Goal: Task Accomplishment & Management: Manage account settings

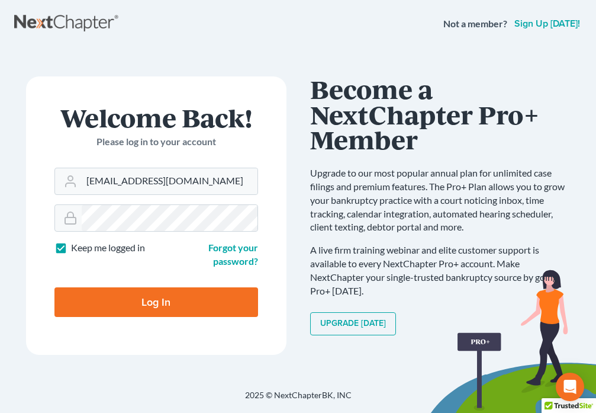
type input "[EMAIL_ADDRESS][DOMAIN_NAME]"
click at [95, 301] on input "Log In" at bounding box center [156, 302] width 204 height 30
type input "Thinking..."
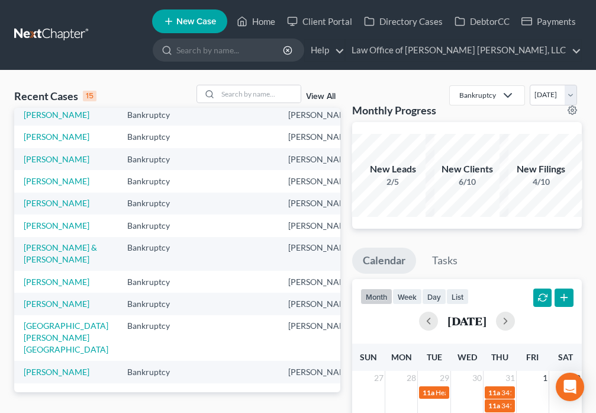
scroll to position [194, 0]
click at [37, 141] on link "[PERSON_NAME]" at bounding box center [57, 136] width 66 height 10
select select "6"
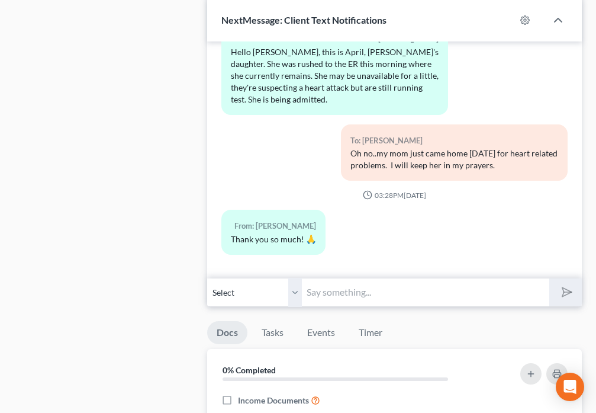
scroll to position [1146, 0]
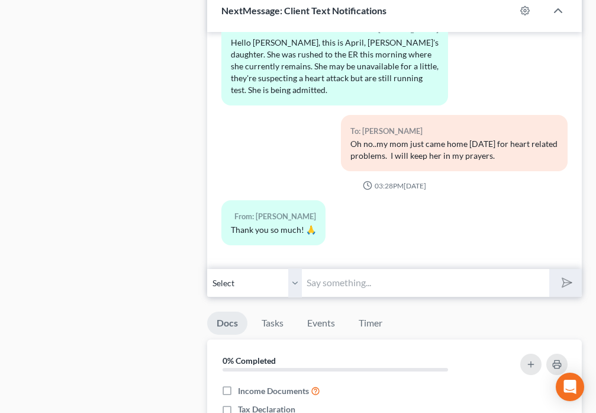
click at [363, 282] on input "text" at bounding box center [425, 282] width 247 height 29
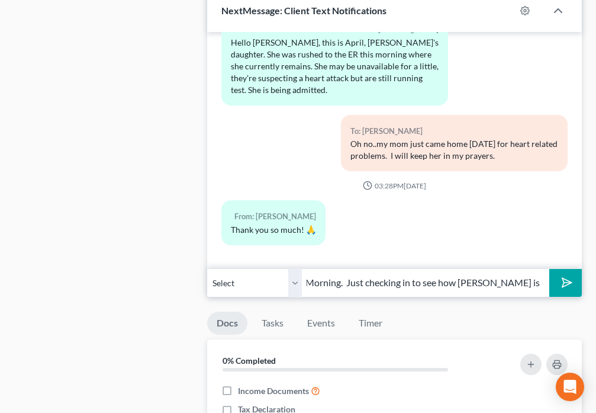
scroll to position [0, 28]
type input "Good Morning. Just checking in to see how [PERSON_NAME] is doing."
click at [560, 288] on icon "submit" at bounding box center [565, 282] width 12 height 12
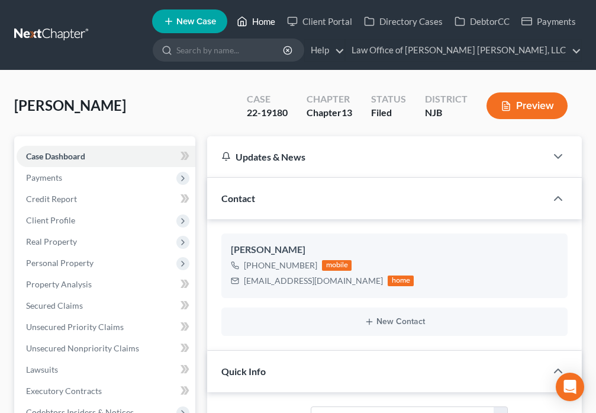
click at [254, 22] on link "Home" at bounding box center [256, 21] width 50 height 21
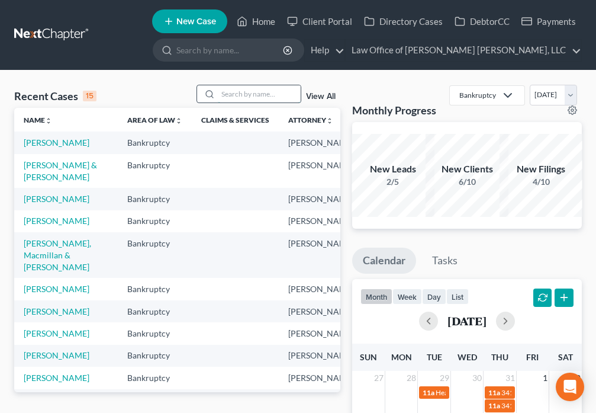
click at [240, 97] on input "search" at bounding box center [259, 93] width 83 height 17
type input "[PERSON_NAME]"
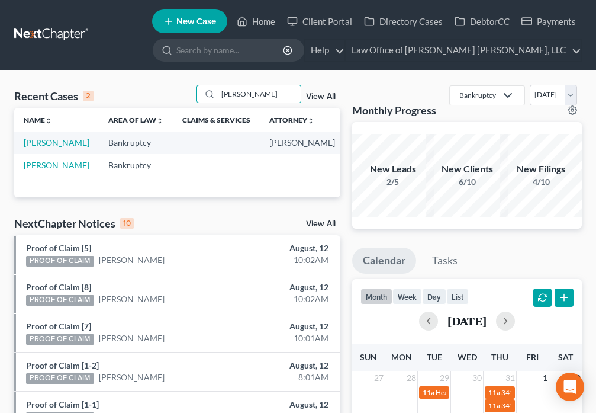
click at [38, 149] on td "[PERSON_NAME]" at bounding box center [56, 142] width 85 height 22
click at [38, 147] on link "[PERSON_NAME]" at bounding box center [57, 142] width 66 height 10
select select "6"
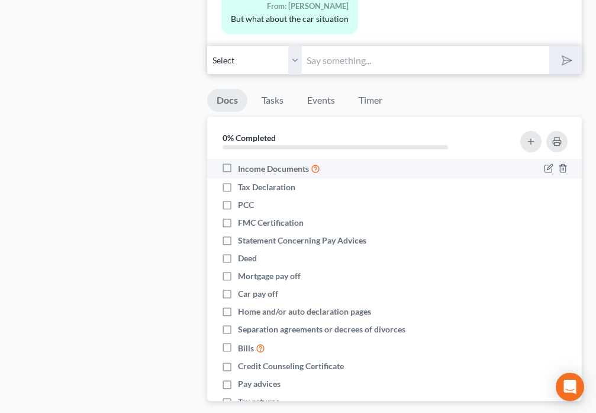
scroll to position [1491, 0]
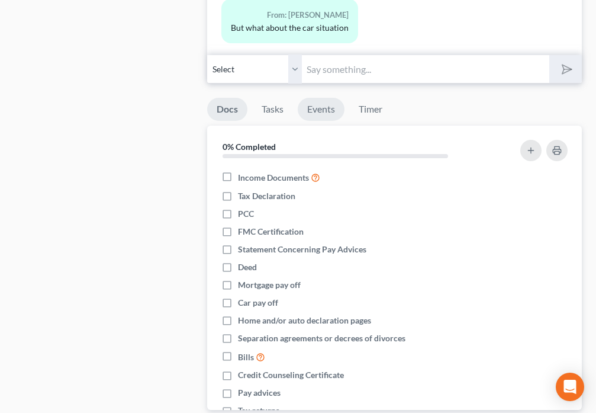
click at [327, 108] on link "Events" at bounding box center [321, 109] width 47 height 23
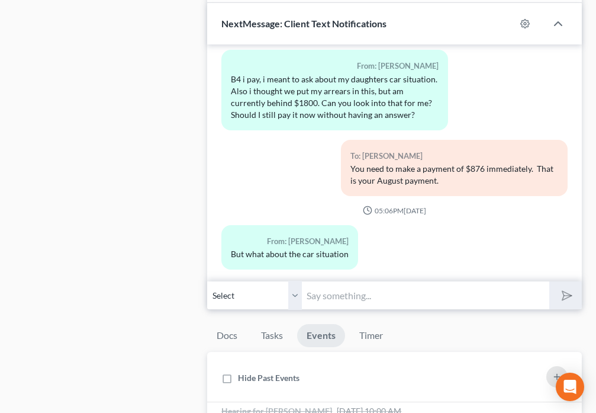
scroll to position [0, 0]
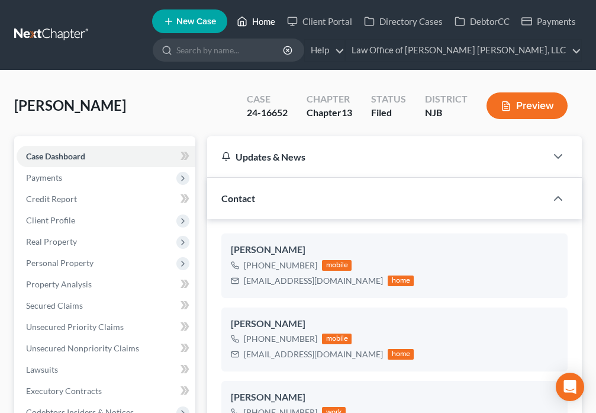
click at [247, 18] on icon at bounding box center [242, 21] width 11 height 14
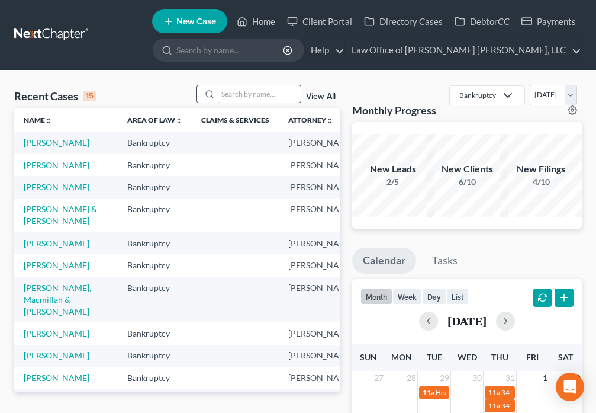
click at [262, 91] on input "search" at bounding box center [259, 93] width 83 height 17
type input "[PERSON_NAME]"
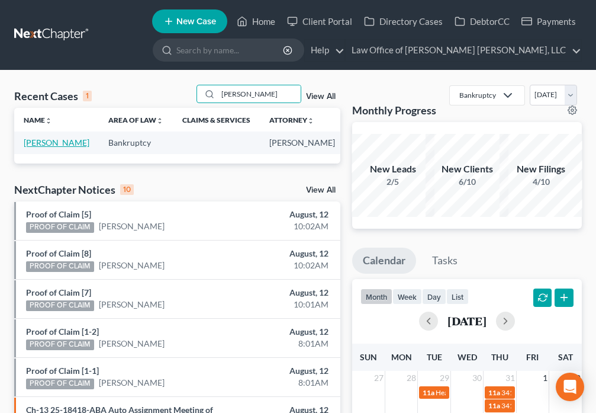
click at [49, 147] on link "[PERSON_NAME]" at bounding box center [57, 142] width 66 height 10
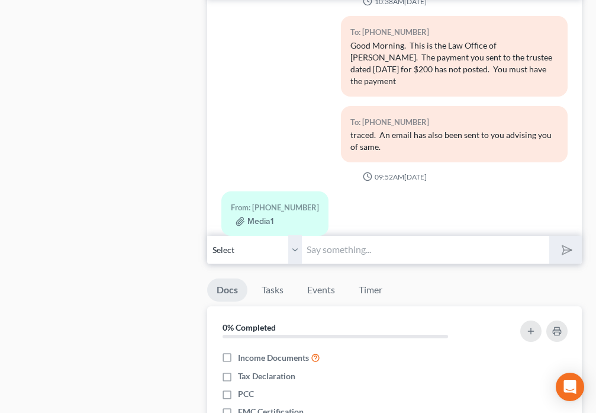
scroll to position [1174, 0]
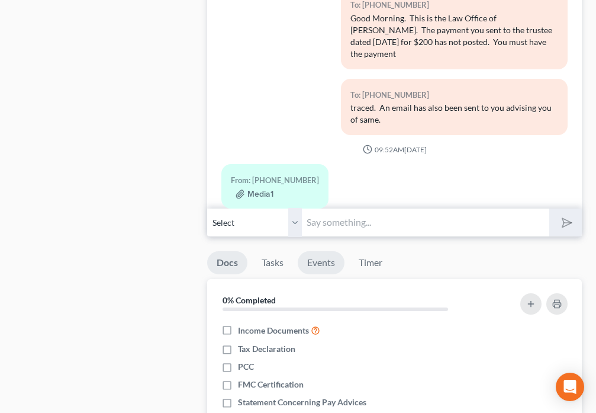
click at [330, 265] on link "Events" at bounding box center [321, 262] width 47 height 23
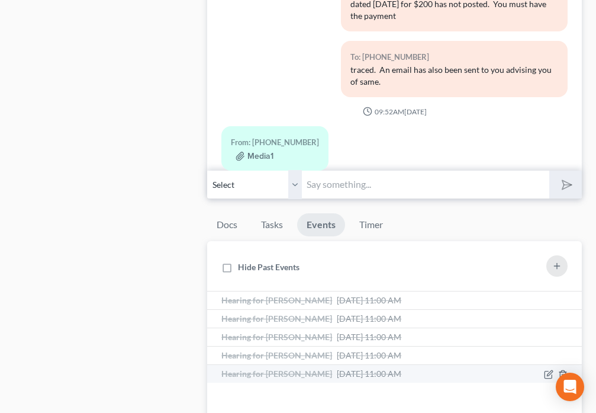
scroll to position [1312, 0]
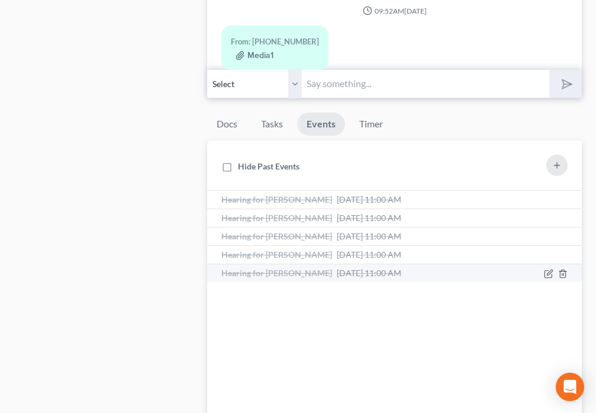
click at [369, 276] on span "[DATE] 11:00 AM" at bounding box center [369, 273] width 65 height 10
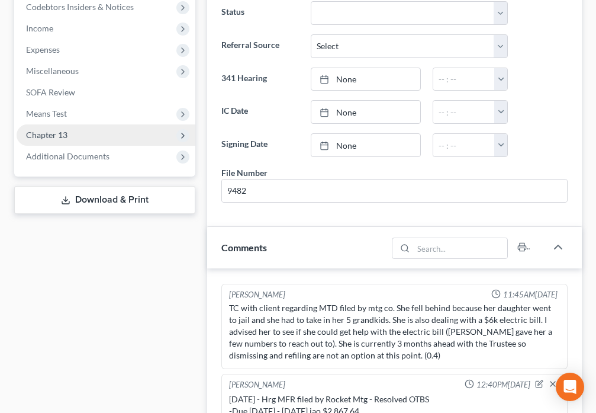
scroll to position [359, 0]
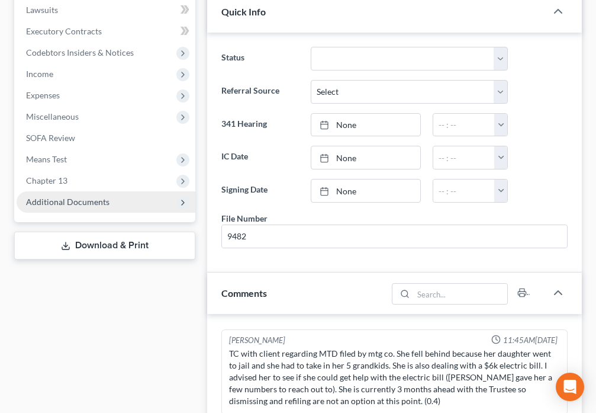
click at [97, 206] on span "Additional Documents" at bounding box center [67, 201] width 83 height 10
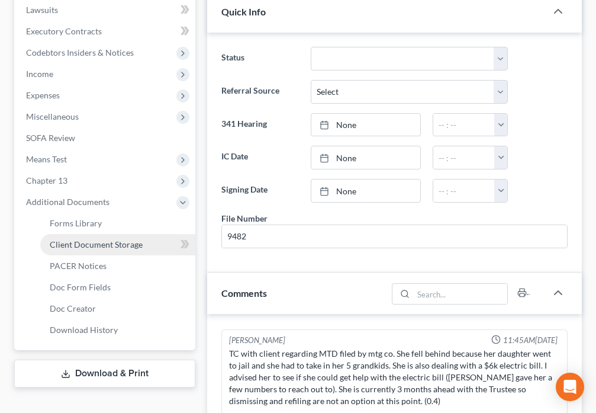
click at [114, 244] on span "Client Document Storage" at bounding box center [96, 244] width 93 height 10
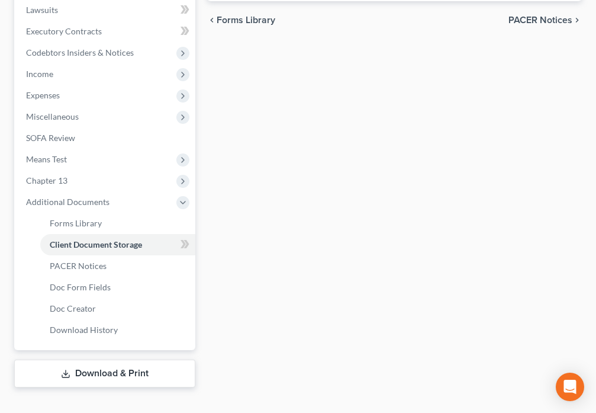
scroll to position [349, 0]
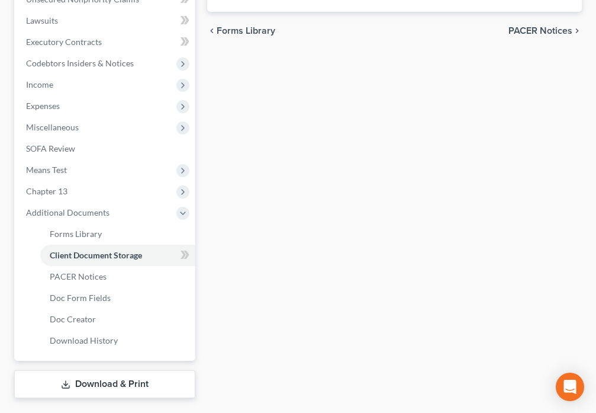
select select "9"
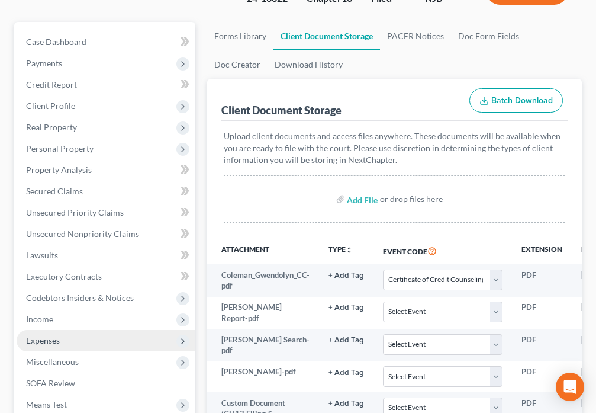
scroll to position [99, 0]
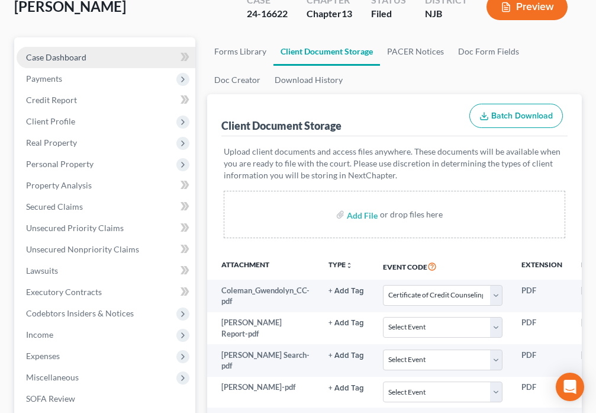
click at [104, 57] on link "Case Dashboard" at bounding box center [106, 57] width 179 height 21
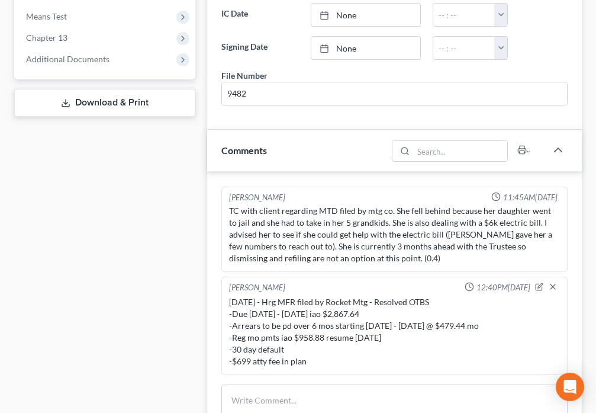
scroll to position [456, 0]
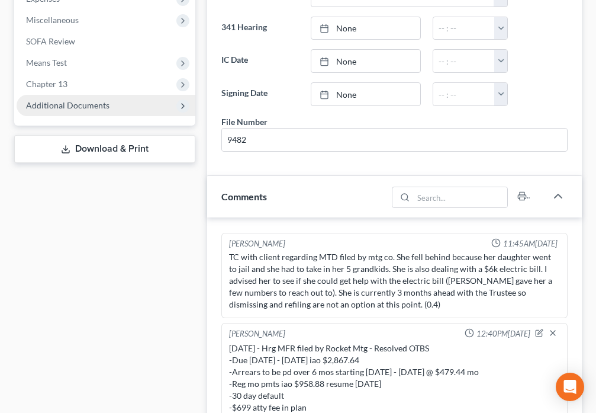
click at [89, 105] on span "Additional Documents" at bounding box center [67, 105] width 83 height 10
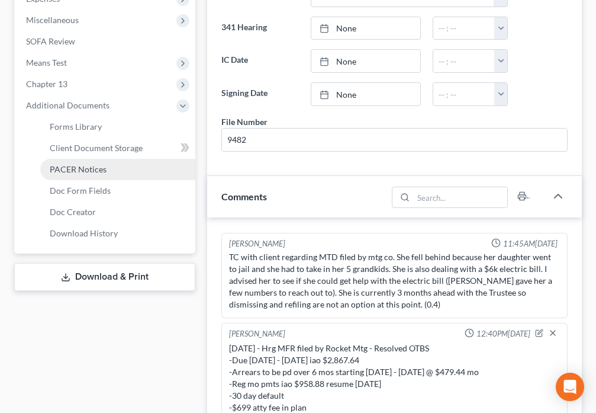
click at [103, 176] on link "PACER Notices" at bounding box center [117, 169] width 155 height 21
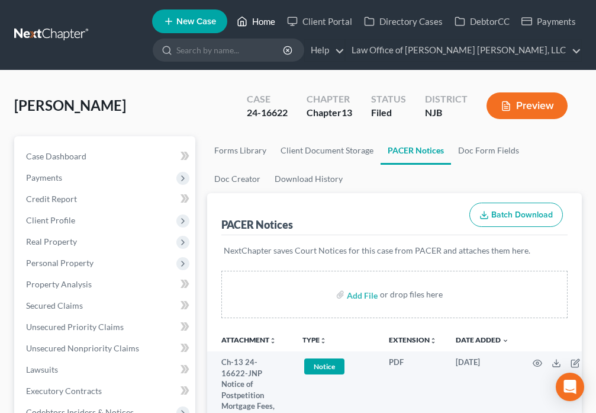
click at [253, 22] on link "Home" at bounding box center [256, 21] width 50 height 21
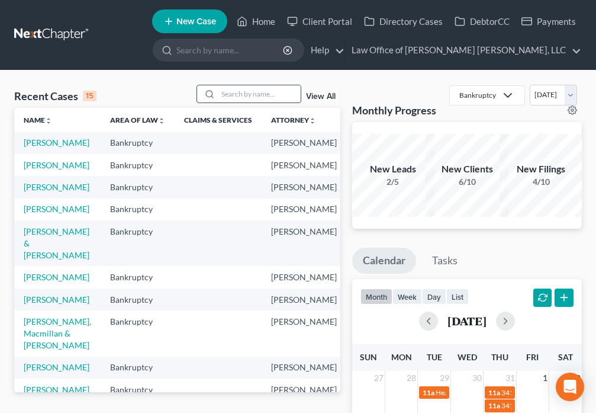
click at [241, 93] on input "search" at bounding box center [259, 93] width 83 height 17
type input "[PERSON_NAME]"
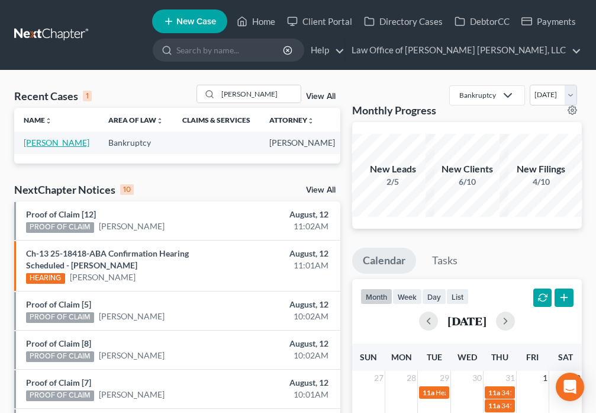
click at [38, 147] on link "[PERSON_NAME]" at bounding box center [57, 142] width 66 height 10
select select "6"
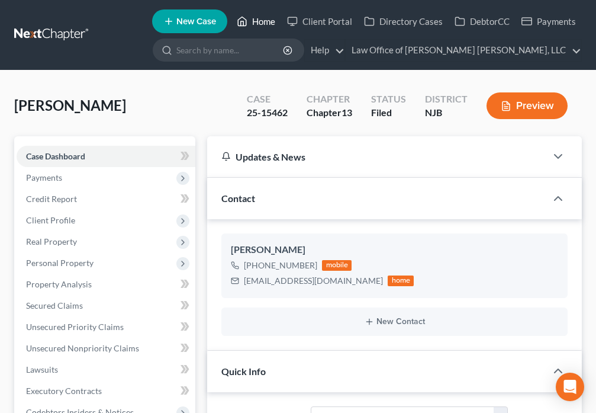
click at [256, 18] on link "Home" at bounding box center [256, 21] width 50 height 21
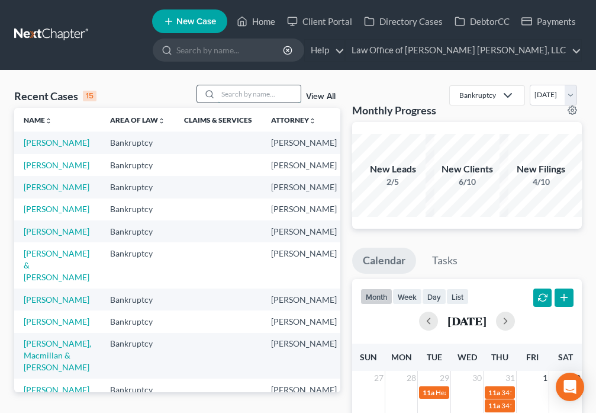
click at [234, 97] on input "search" at bounding box center [259, 93] width 83 height 17
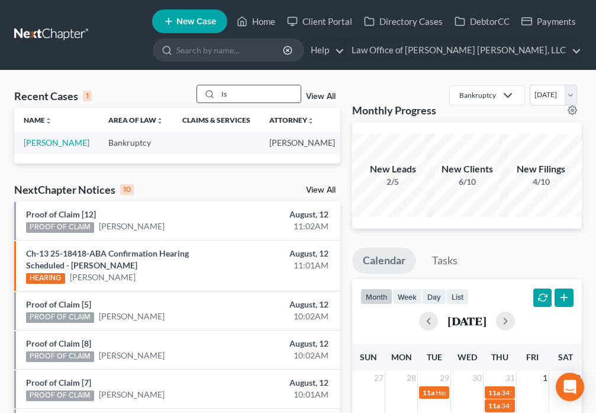
type input "I"
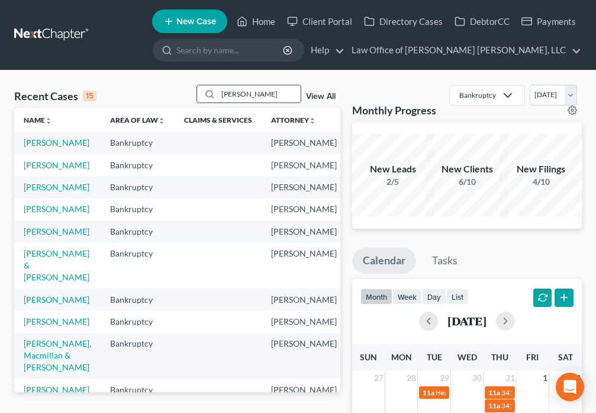
type input "[PERSON_NAME]"
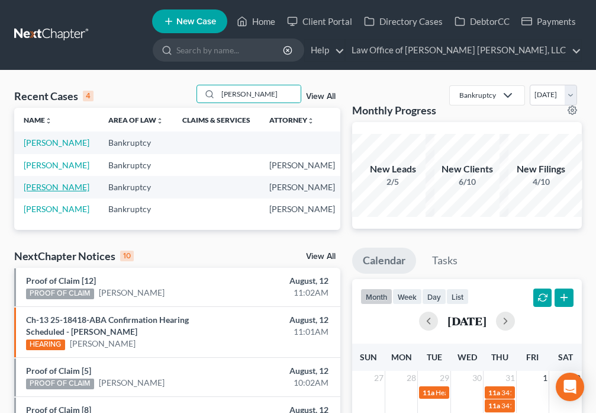
click at [39, 192] on link "[PERSON_NAME]" at bounding box center [57, 187] width 66 height 10
select select "6"
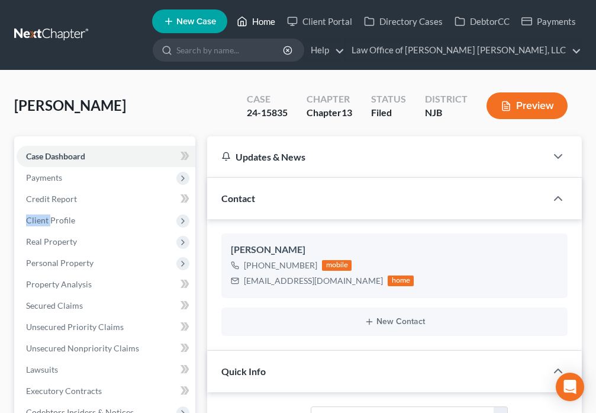
click at [256, 21] on link "Home" at bounding box center [256, 21] width 50 height 21
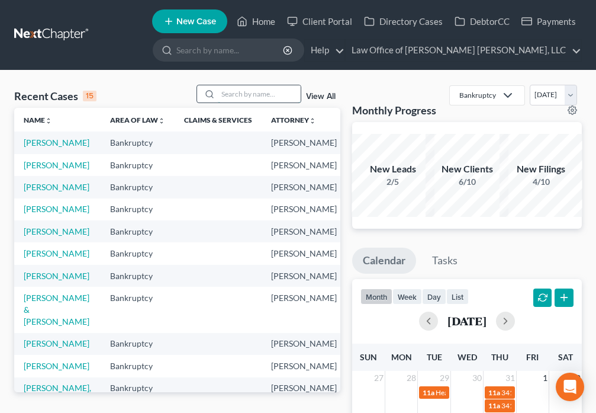
click at [234, 92] on input "search" at bounding box center [259, 93] width 83 height 17
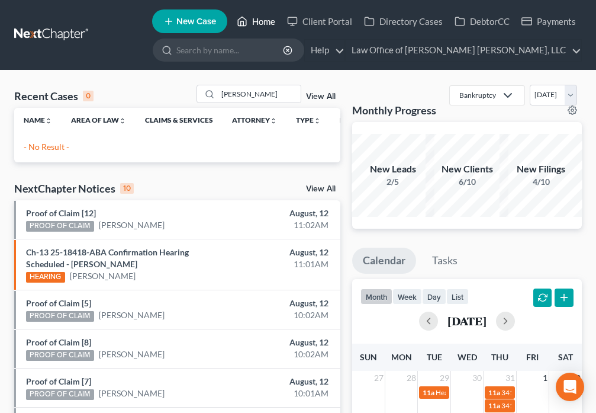
click at [256, 27] on link "Home" at bounding box center [256, 21] width 50 height 21
drag, startPoint x: 269, startPoint y: 98, endPoint x: 104, endPoint y: 99, distance: 165.1
click at [104, 99] on div "Recent Cases 0 [PERSON_NAME] View All" at bounding box center [177, 96] width 326 height 23
type input "[PERSON_NAME]"
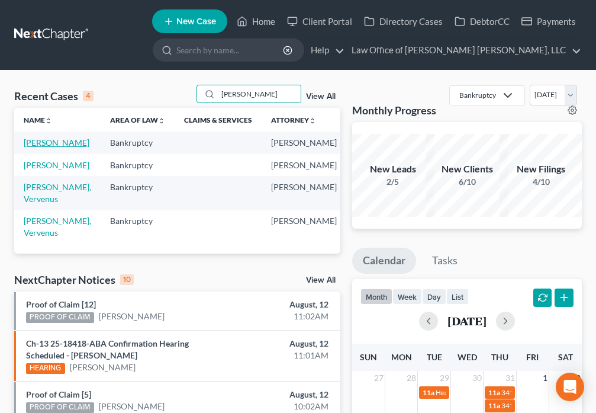
click at [32, 147] on link "[PERSON_NAME]" at bounding box center [57, 142] width 66 height 10
select select "6"
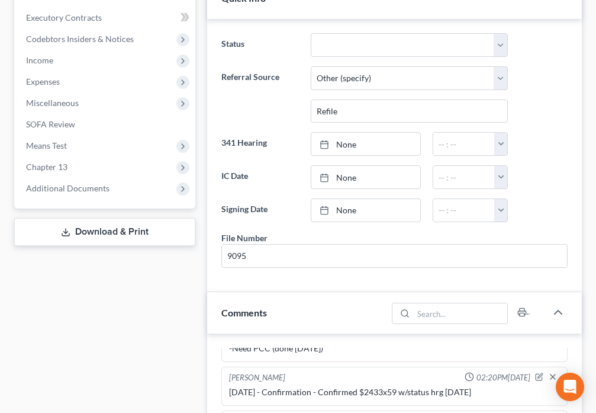
scroll to position [517, 0]
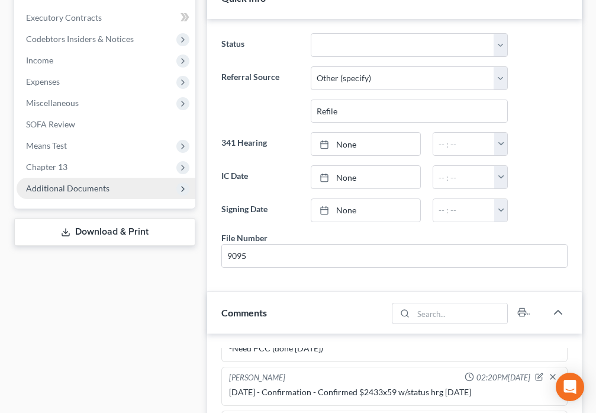
click at [108, 188] on span "Additional Documents" at bounding box center [106, 188] width 179 height 21
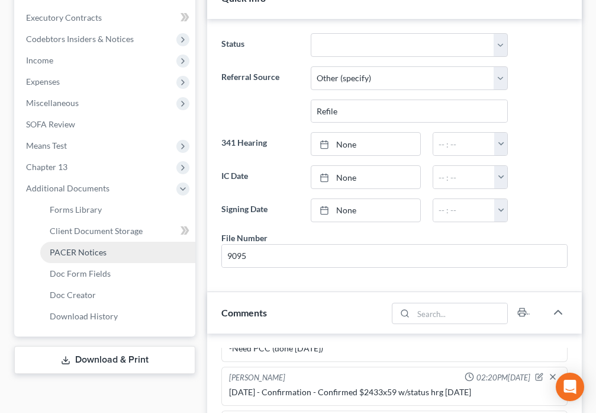
click at [112, 254] on link "PACER Notices" at bounding box center [117, 251] width 155 height 21
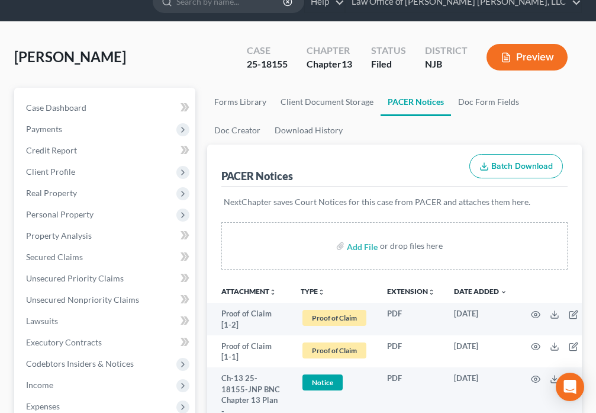
scroll to position [20, 0]
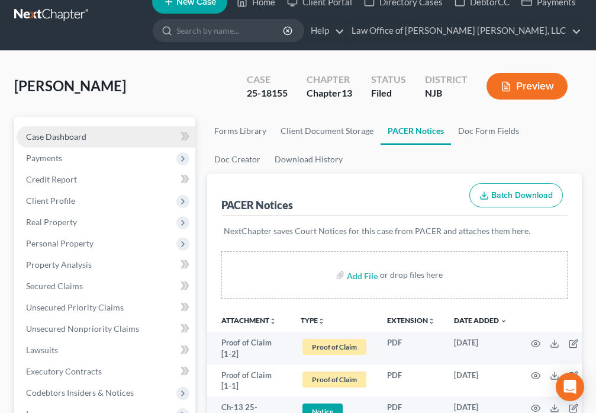
click at [136, 138] on link "Case Dashboard" at bounding box center [106, 136] width 179 height 21
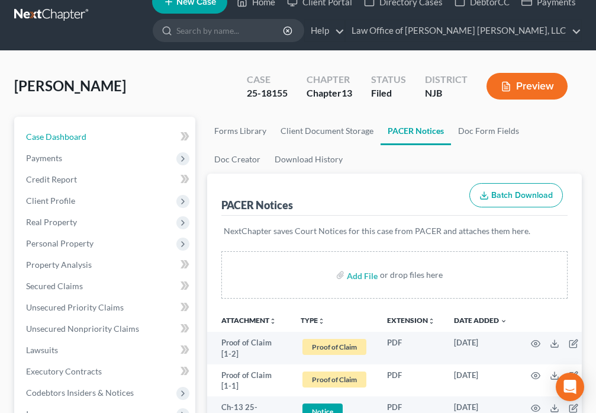
select select "6"
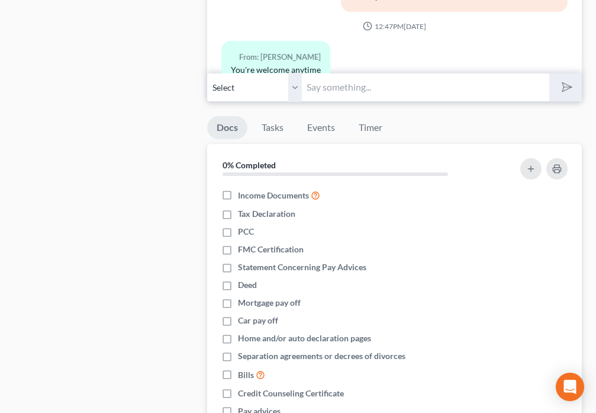
scroll to position [1367, 0]
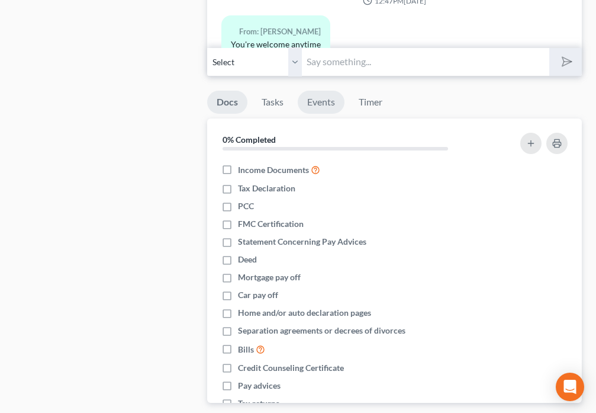
click at [321, 103] on link "Events" at bounding box center [321, 102] width 47 height 23
